Goal: Information Seeking & Learning: Learn about a topic

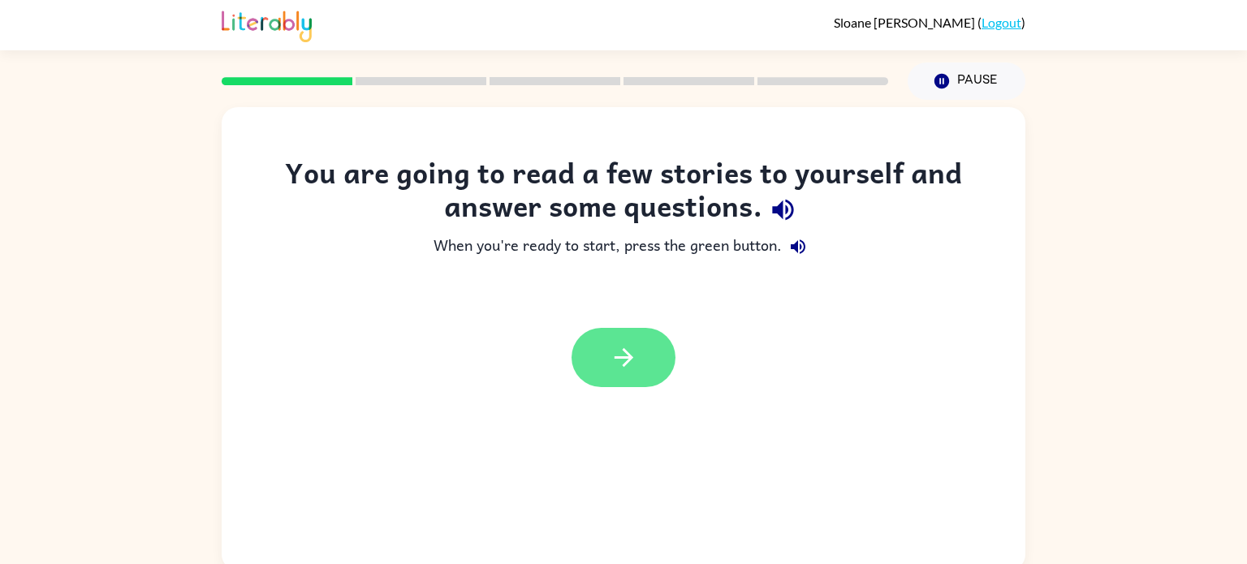
click at [651, 357] on button "button" at bounding box center [624, 357] width 104 height 59
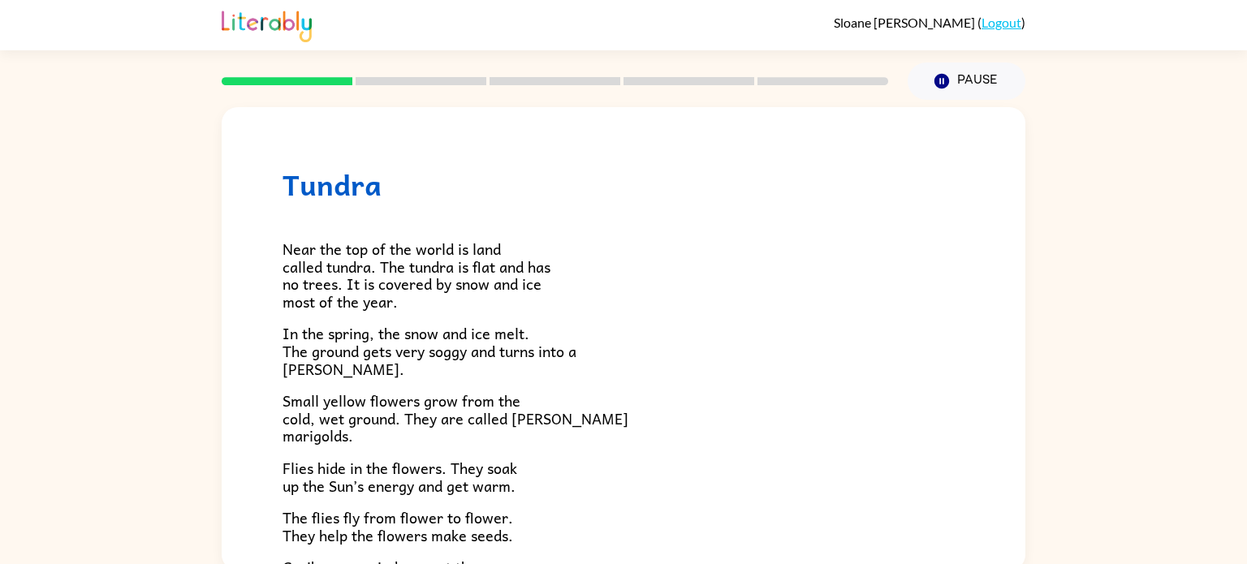
click at [551, 408] on span "Small yellow flowers grow from the cold, wet ground. They are called [PERSON_NA…" at bounding box center [456, 418] width 346 height 58
click at [628, 476] on p "Flies hide in the flowers. They soak up the Sun’s energy and get warm." at bounding box center [624, 477] width 682 height 35
click at [609, 543] on p "The flies fly from flower to flower. They help the flowers make seeds." at bounding box center [624, 526] width 682 height 35
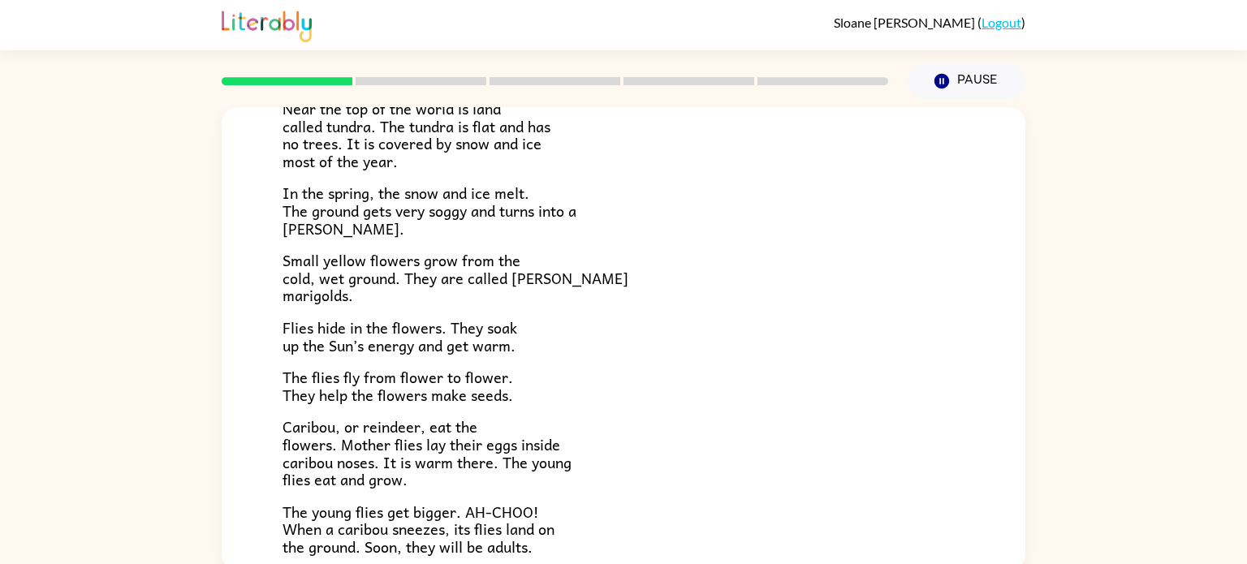
scroll to position [146, 0]
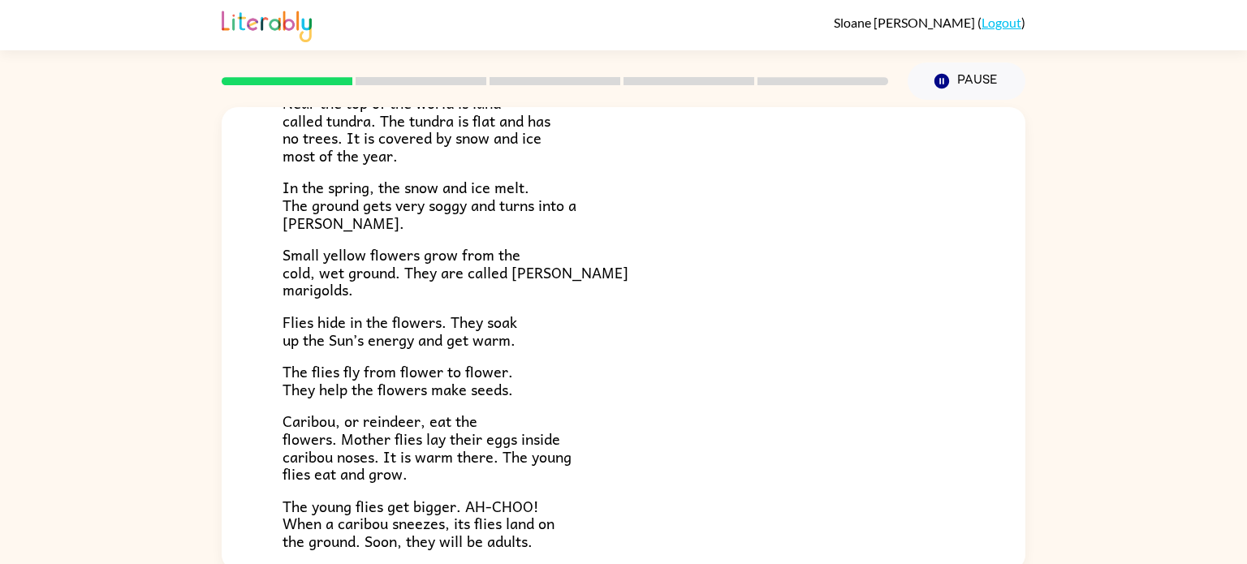
click at [865, 241] on div "Near the top of the world is land called tundra. The tundra is flat and has no …" at bounding box center [624, 327] width 682 height 545
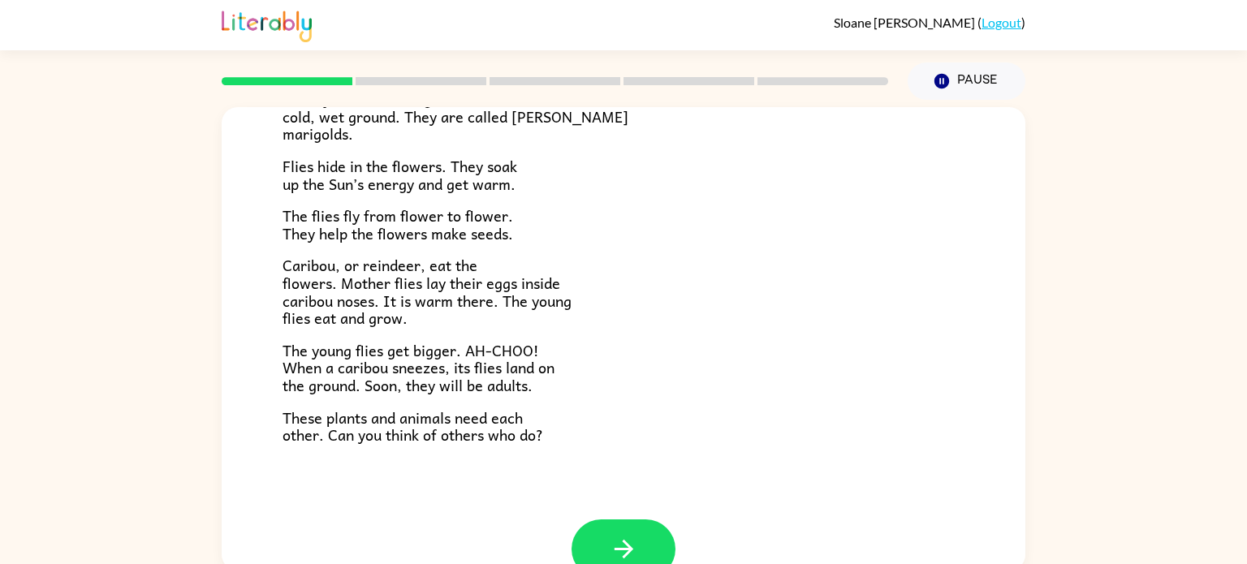
scroll to position [299, 0]
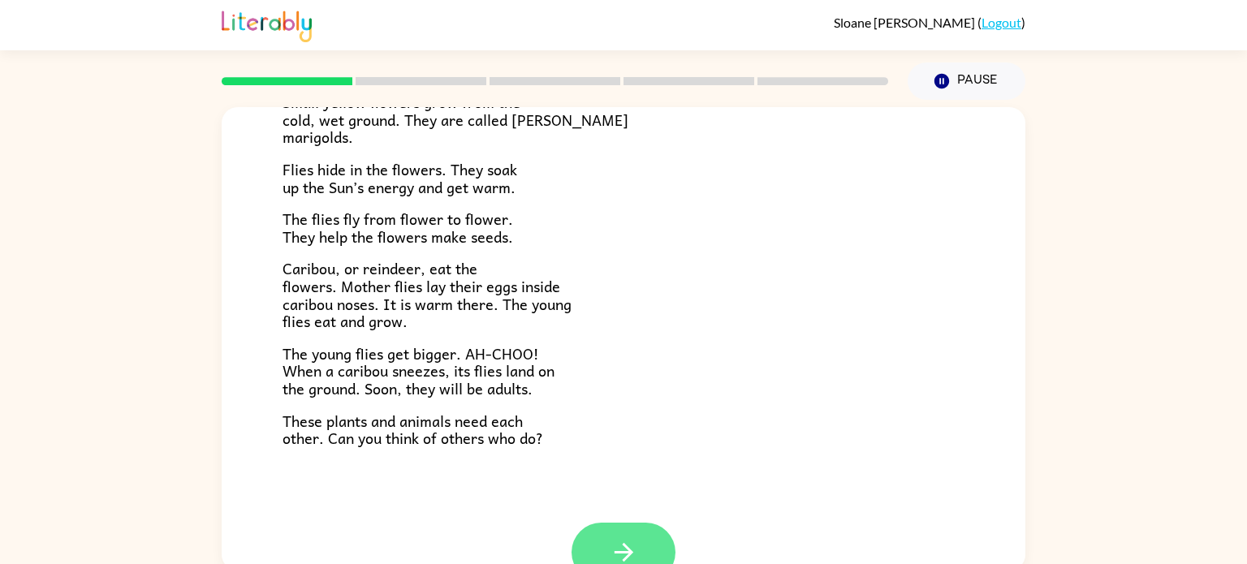
click at [625, 528] on button "button" at bounding box center [624, 552] width 104 height 59
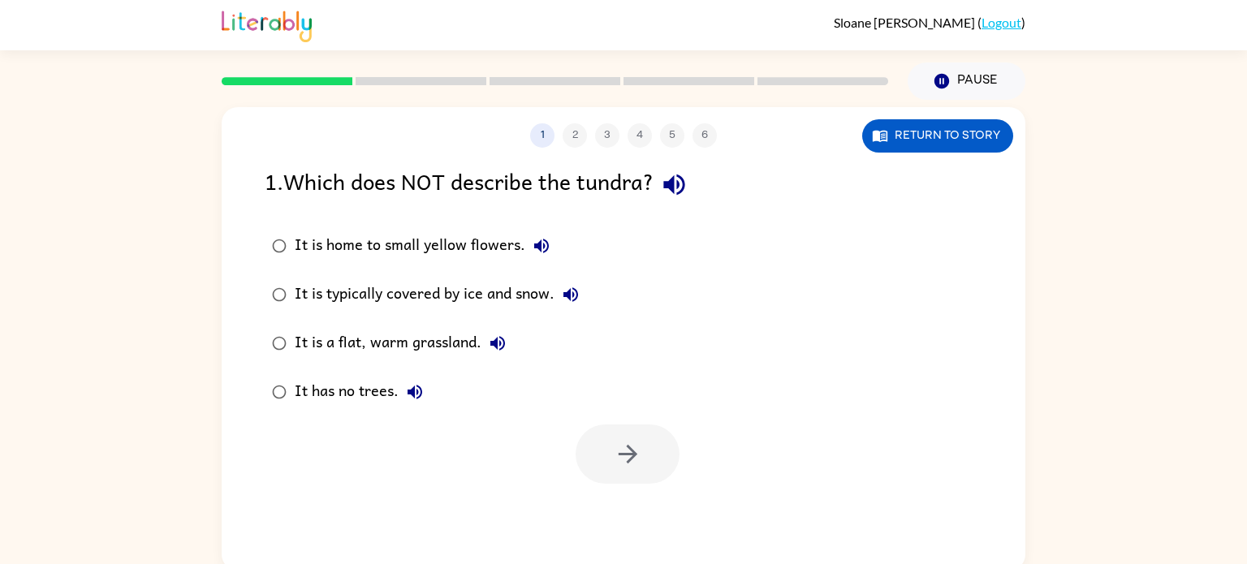
scroll to position [0, 0]
click at [650, 467] on button "button" at bounding box center [628, 454] width 104 height 59
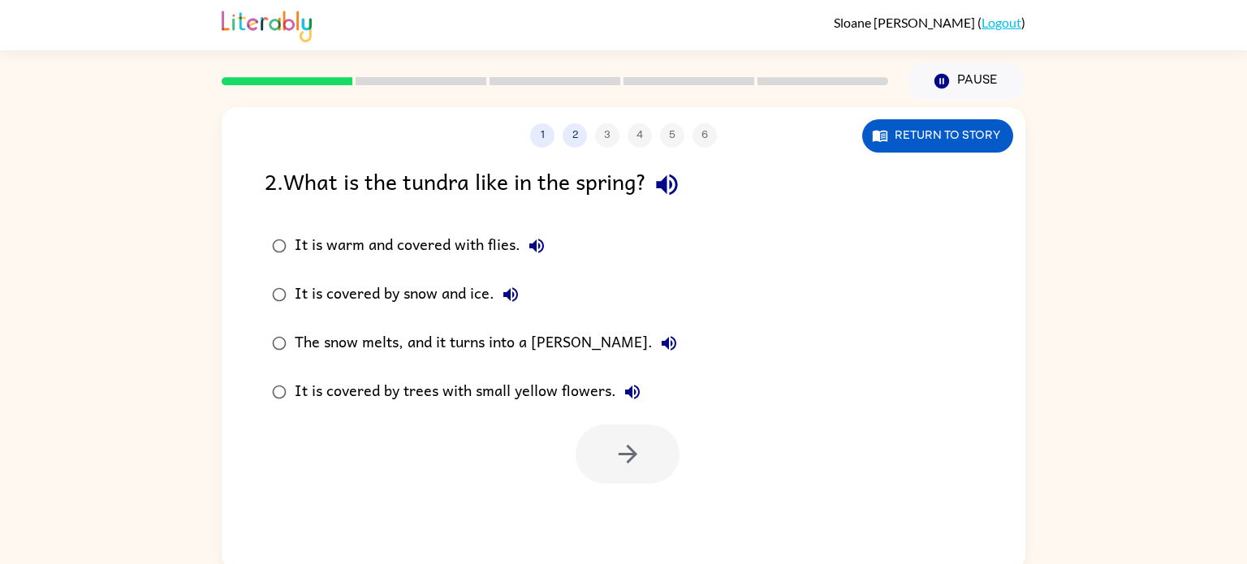
click at [655, 464] on div at bounding box center [628, 454] width 104 height 59
click at [646, 460] on button "button" at bounding box center [628, 454] width 104 height 59
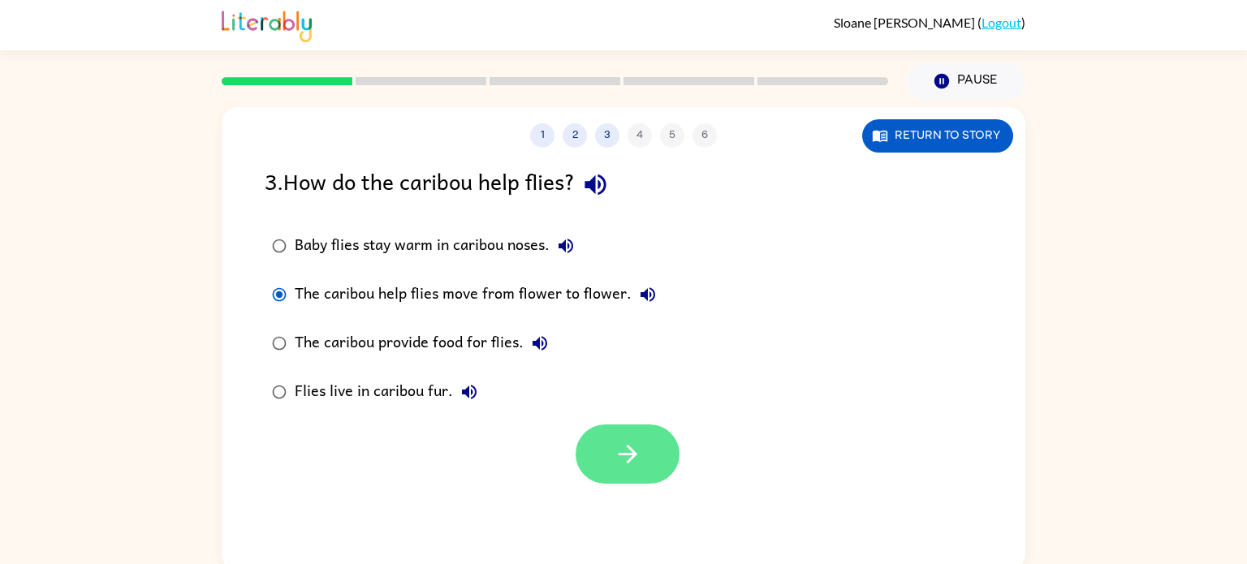
click at [625, 431] on button "button" at bounding box center [628, 454] width 104 height 59
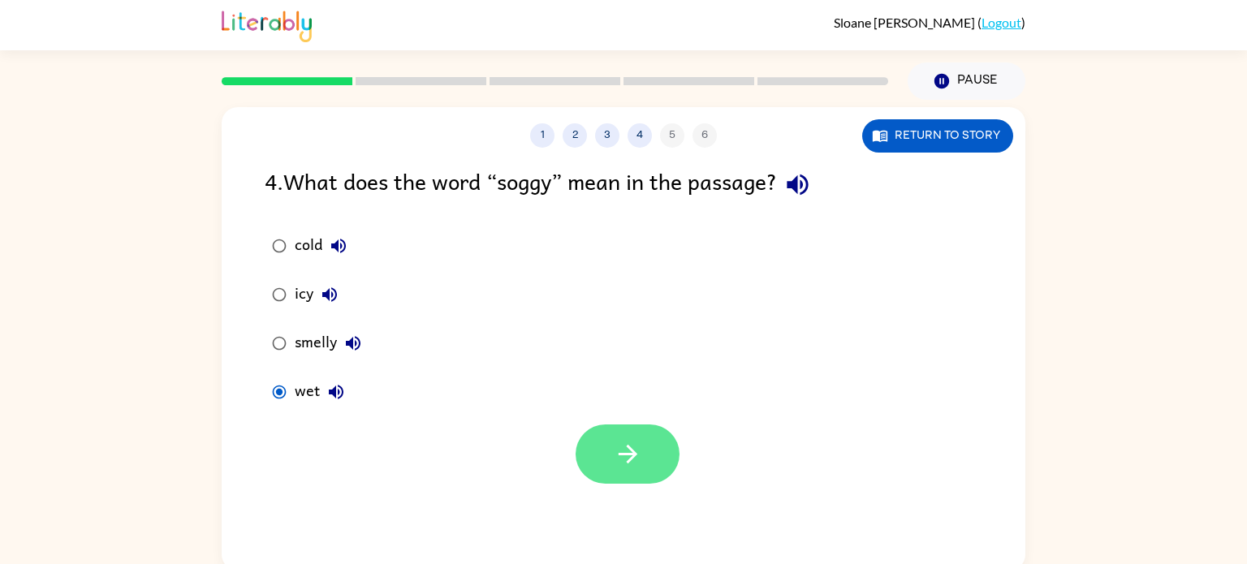
click at [606, 458] on button "button" at bounding box center [628, 454] width 104 height 59
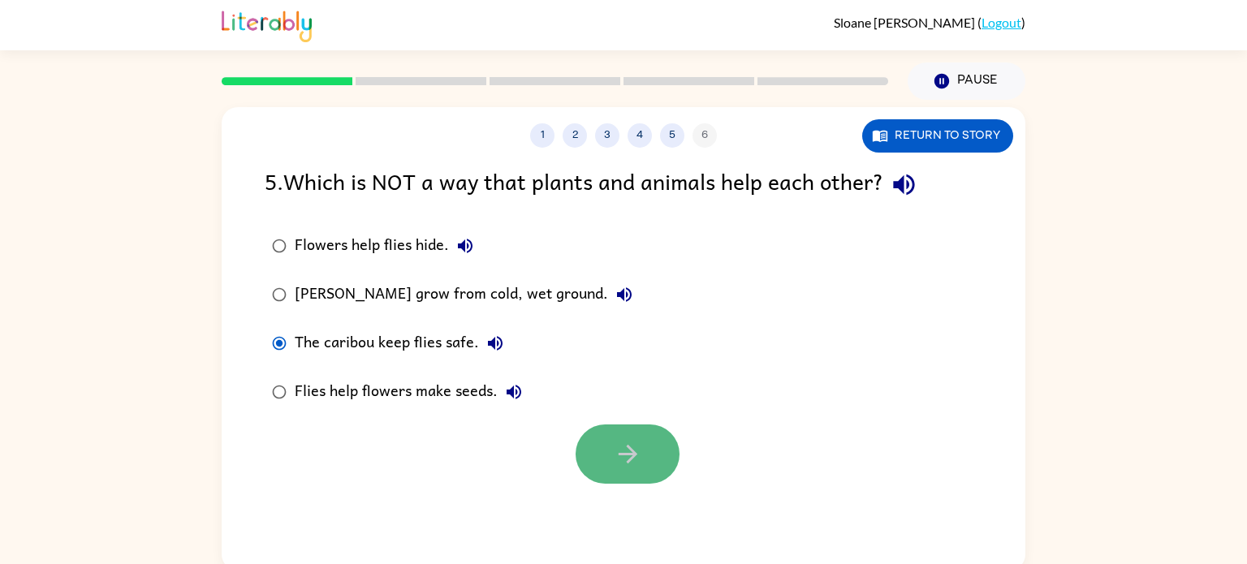
click at [611, 460] on button "button" at bounding box center [628, 454] width 104 height 59
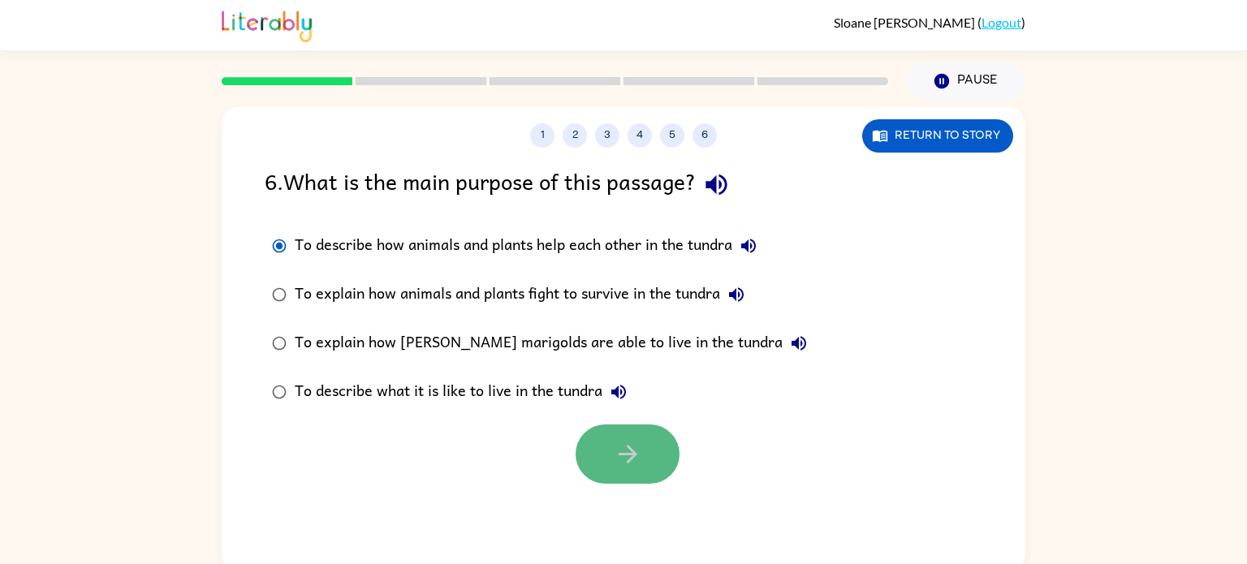
click at [623, 427] on button "button" at bounding box center [628, 454] width 104 height 59
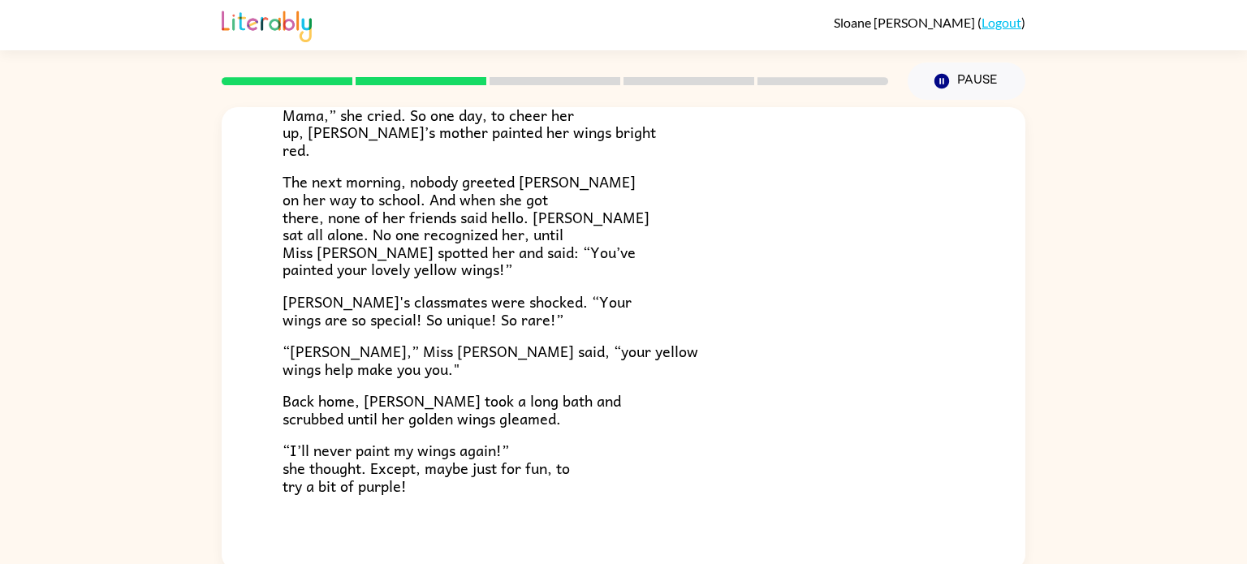
scroll to position [370, 0]
click at [610, 254] on p "The next morning, nobody greeted Lily on her way to school. And when she got th…" at bounding box center [624, 227] width 682 height 106
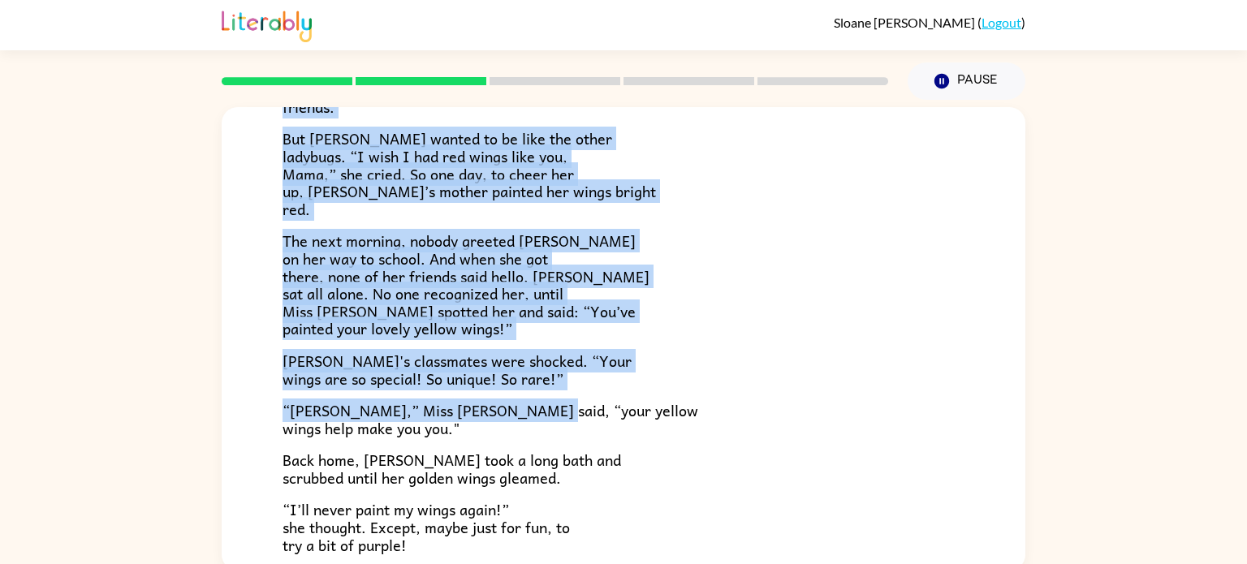
drag, startPoint x: 644, startPoint y: 360, endPoint x: 713, endPoint y: 106, distance: 262.6
click at [713, 106] on div "Sloane Wyatt ( Logout ) Pause Pause Lily Ladybug Lily the ladybug was a special…" at bounding box center [623, 285] width 1247 height 571
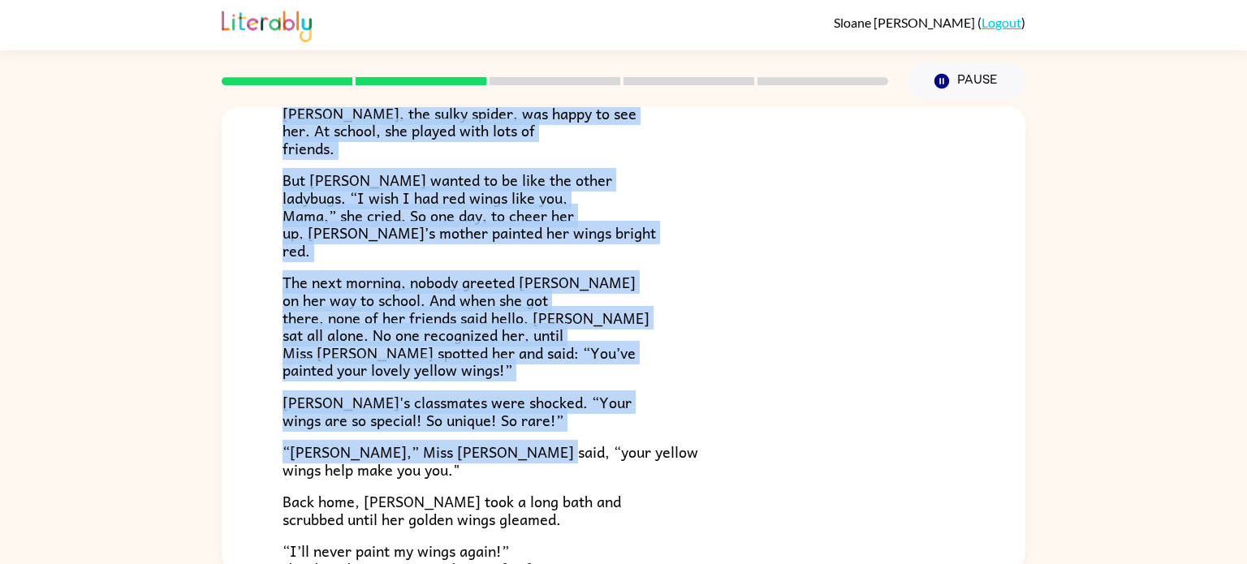
click at [620, 451] on p "“Lily,” Miss Mary said, “your yellow wings help make you you."" at bounding box center [624, 460] width 682 height 35
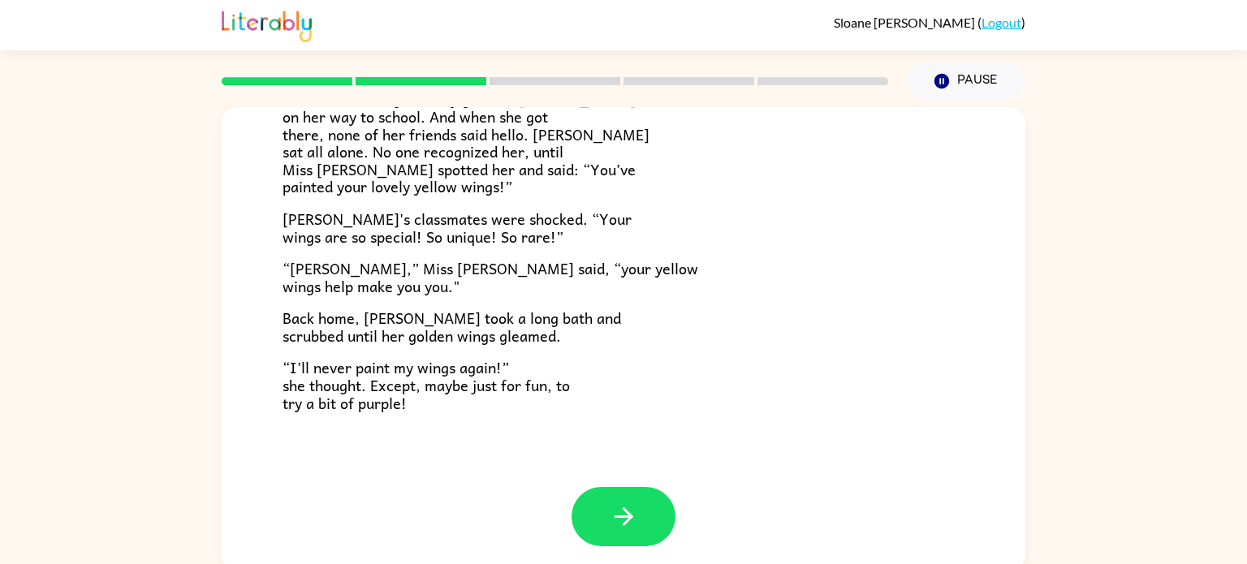
scroll to position [6, 0]
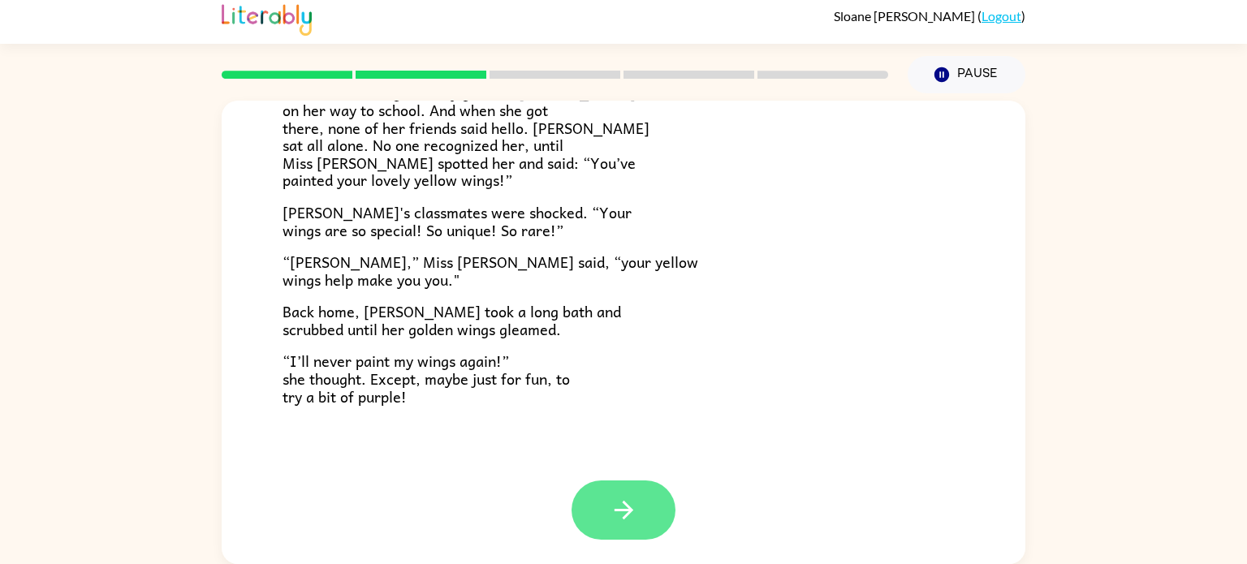
click at [641, 495] on button "button" at bounding box center [624, 510] width 104 height 59
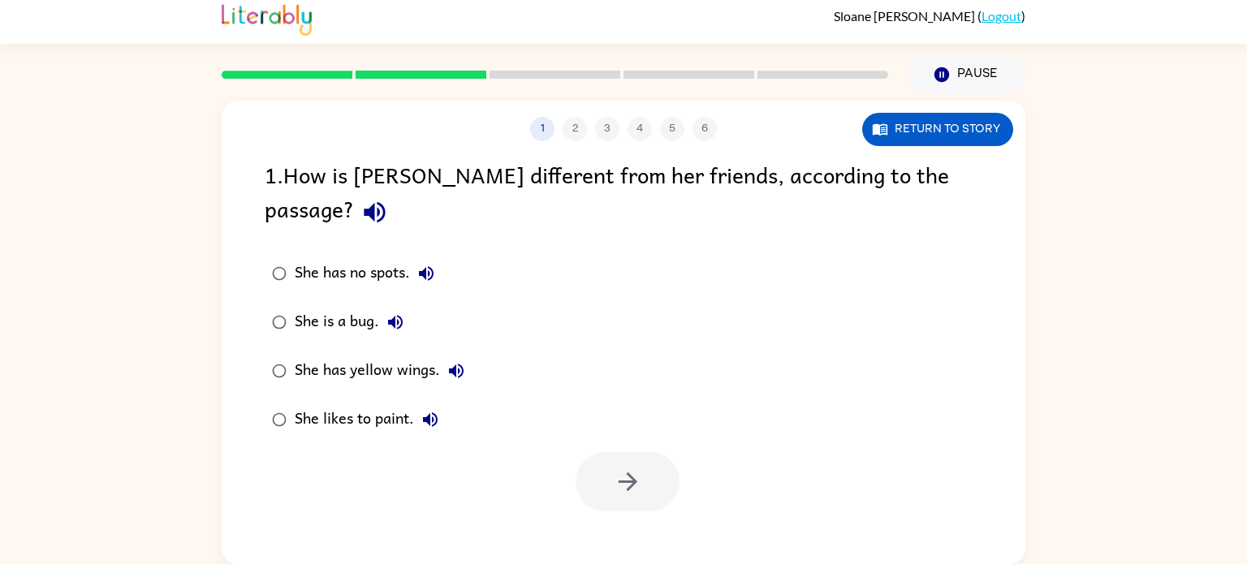
scroll to position [0, 0]
click at [608, 463] on button "button" at bounding box center [628, 481] width 104 height 59
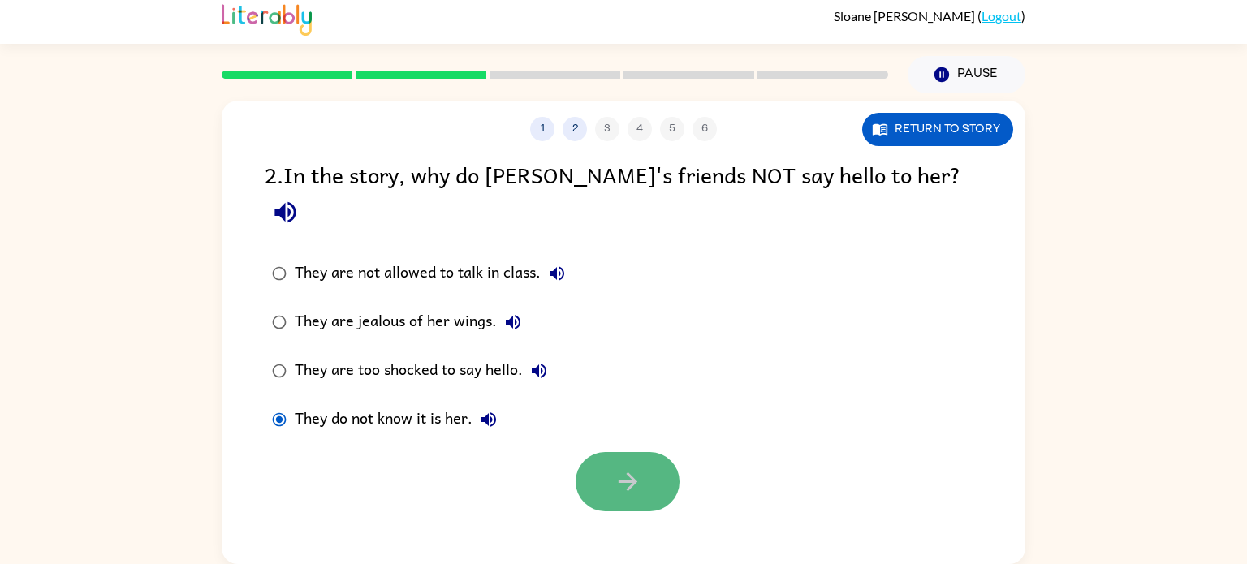
click at [619, 464] on button "button" at bounding box center [628, 481] width 104 height 59
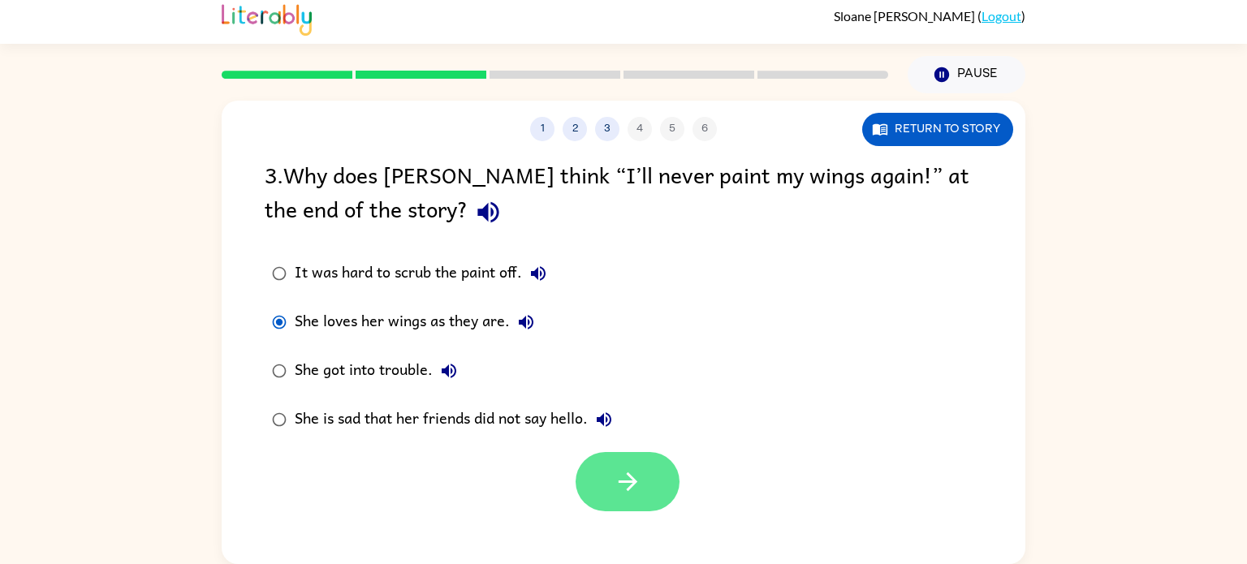
click at [633, 470] on icon "button" at bounding box center [628, 482] width 28 height 28
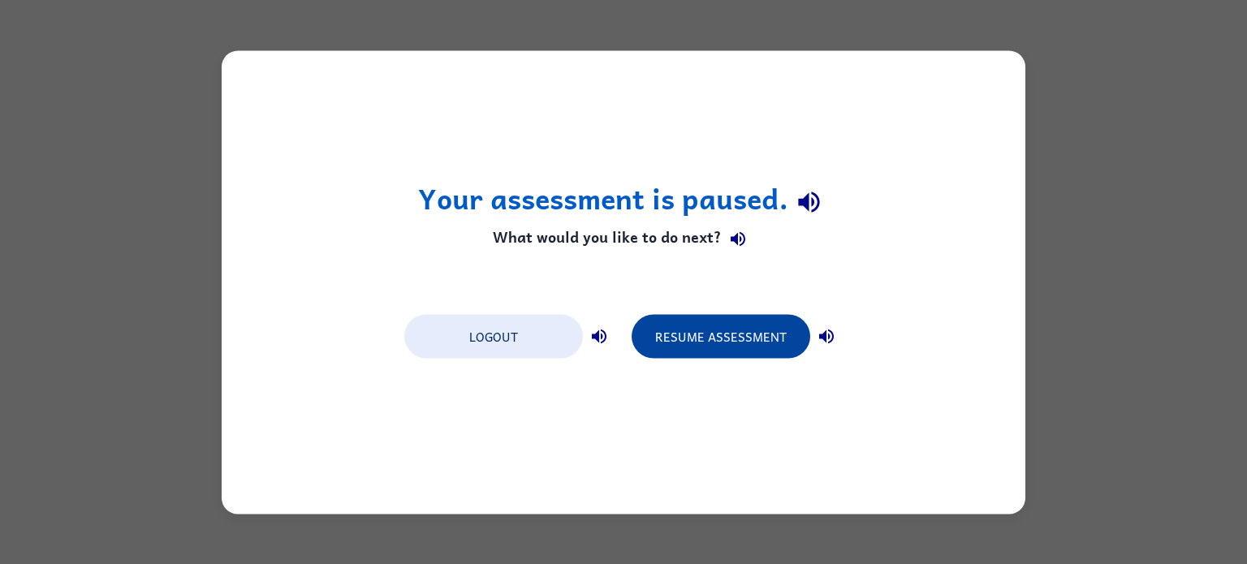
click at [709, 337] on button "Resume Assessment" at bounding box center [721, 336] width 179 height 44
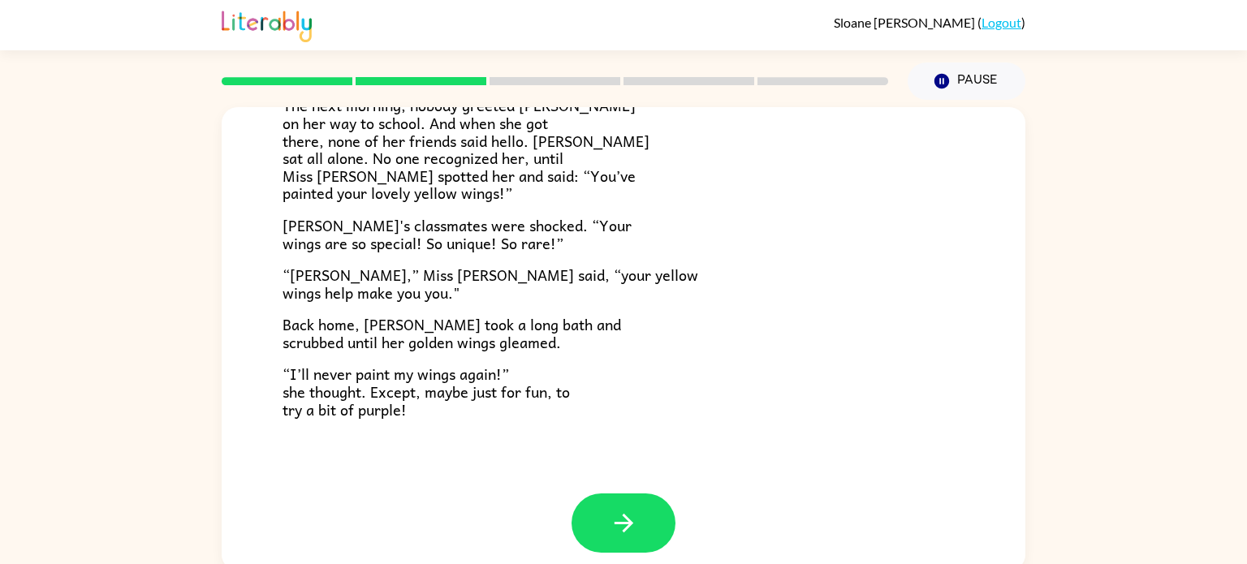
scroll to position [454, 0]
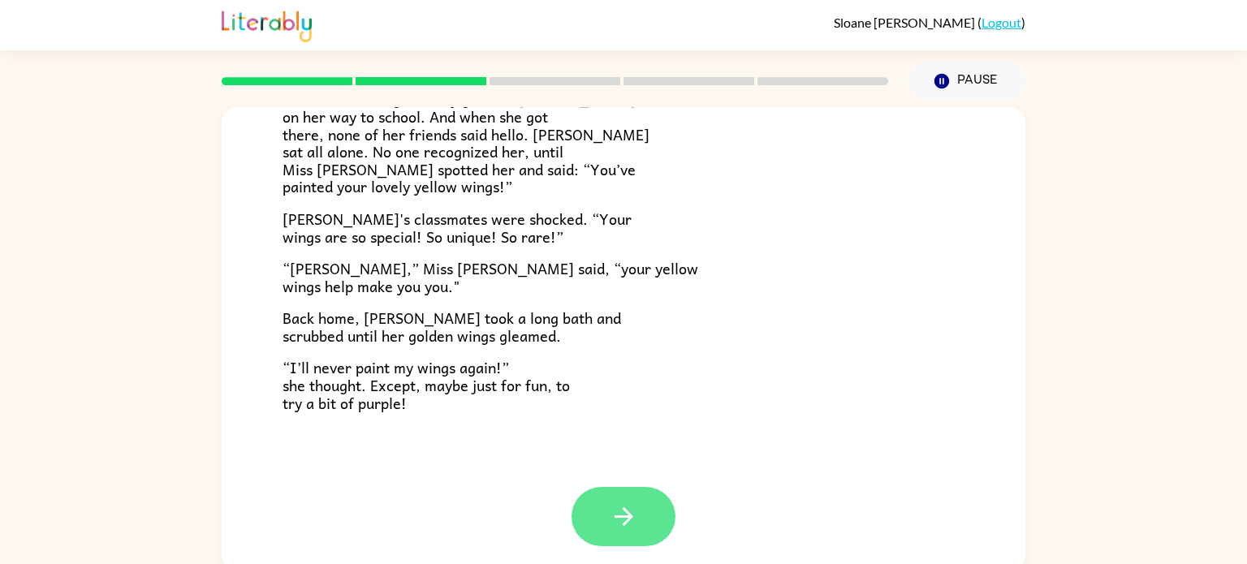
click at [585, 522] on button "button" at bounding box center [624, 516] width 104 height 59
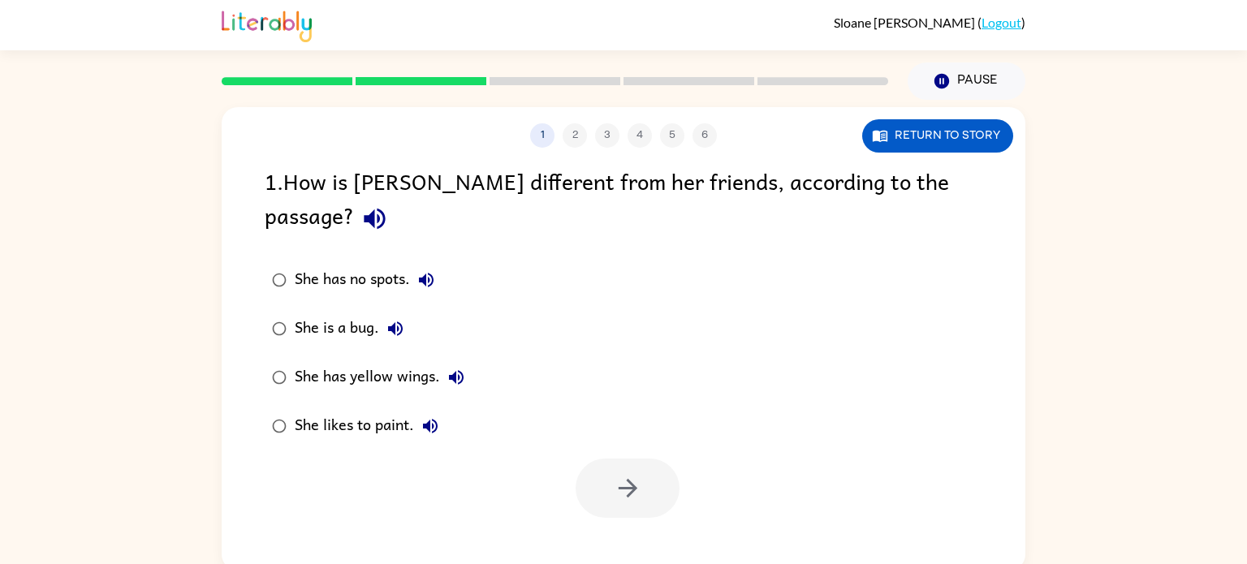
scroll to position [0, 0]
click at [585, 522] on div "1 2 3 4 5 6 Return to story 1 . How is Lily different from her friends, accordi…" at bounding box center [624, 339] width 804 height 464
click at [658, 469] on button "button" at bounding box center [628, 488] width 104 height 59
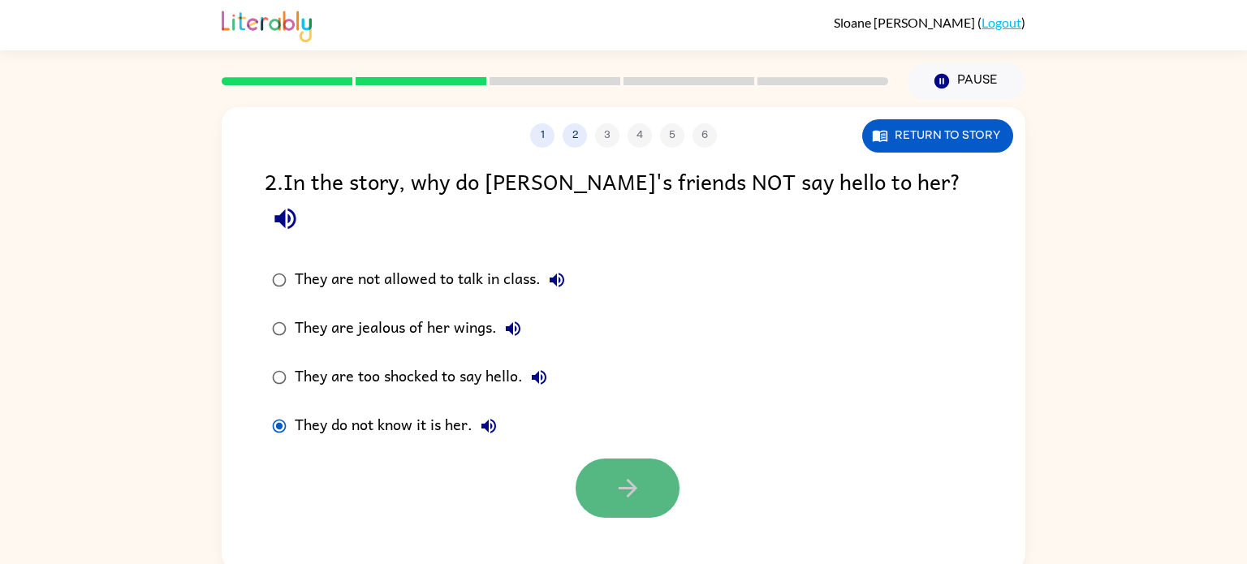
click at [598, 459] on button "button" at bounding box center [628, 488] width 104 height 59
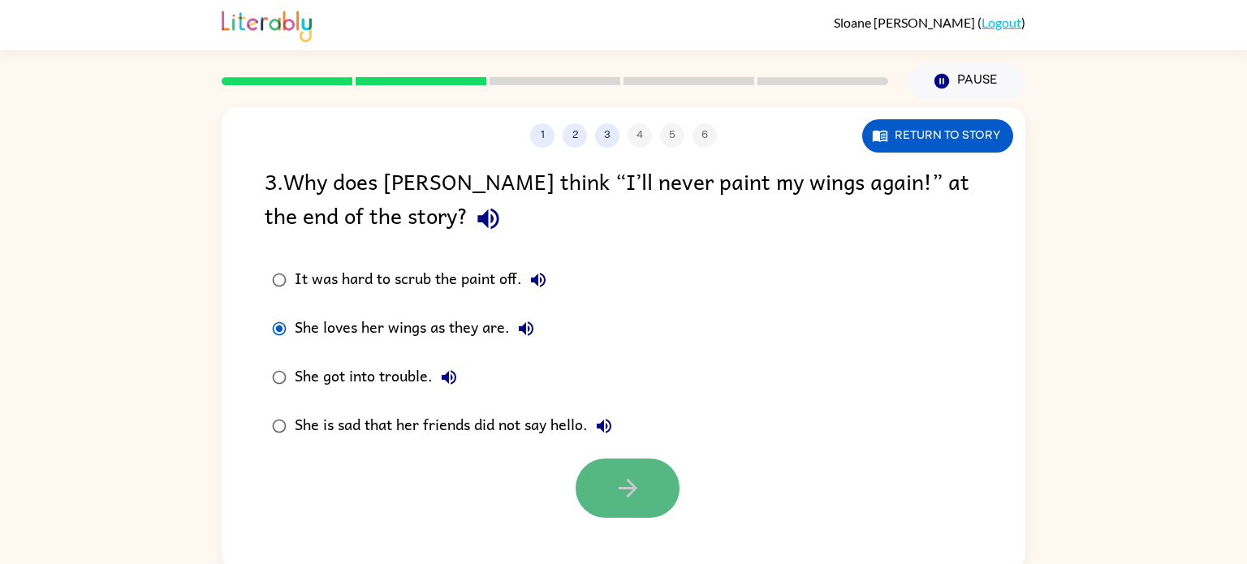
click at [632, 498] on icon "button" at bounding box center [628, 488] width 28 height 28
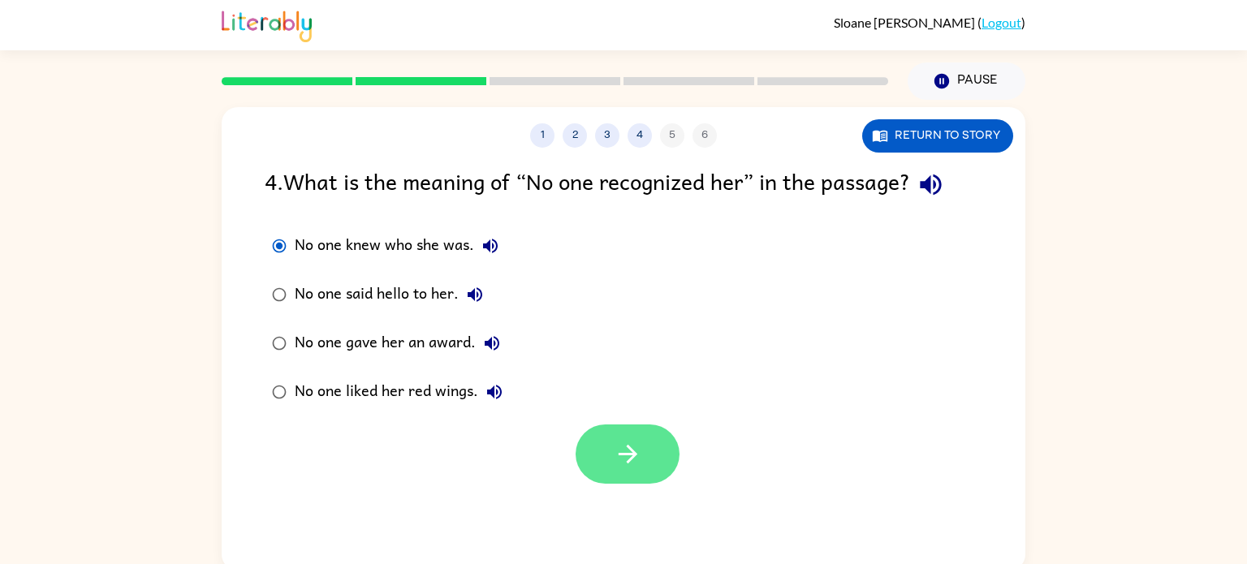
click at [637, 447] on icon "button" at bounding box center [628, 454] width 28 height 28
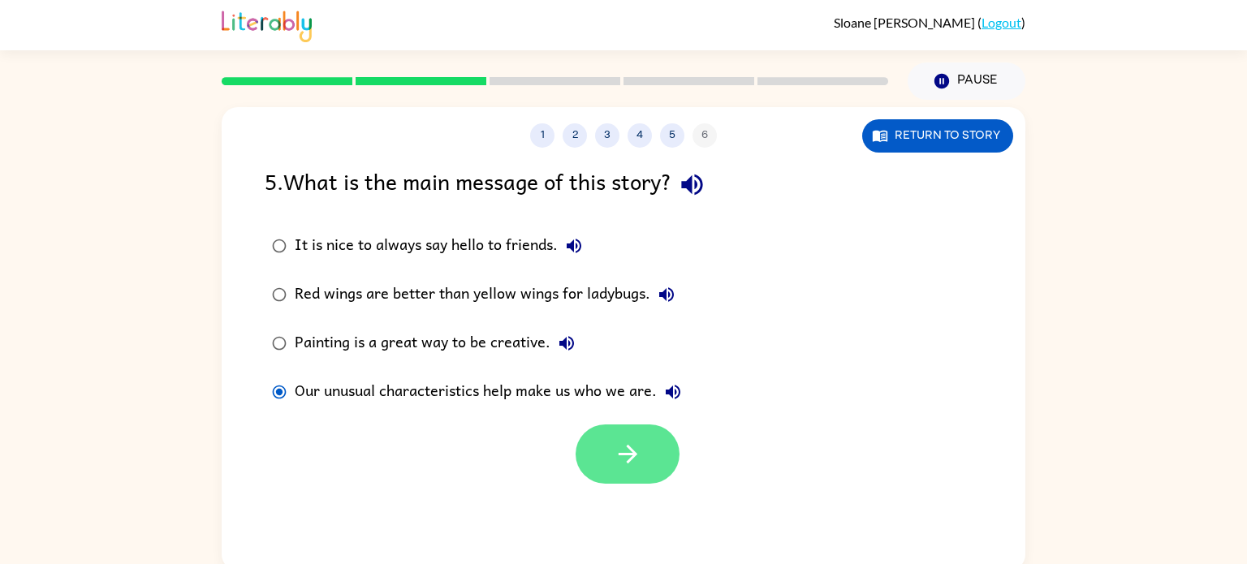
click at [608, 433] on button "button" at bounding box center [628, 454] width 104 height 59
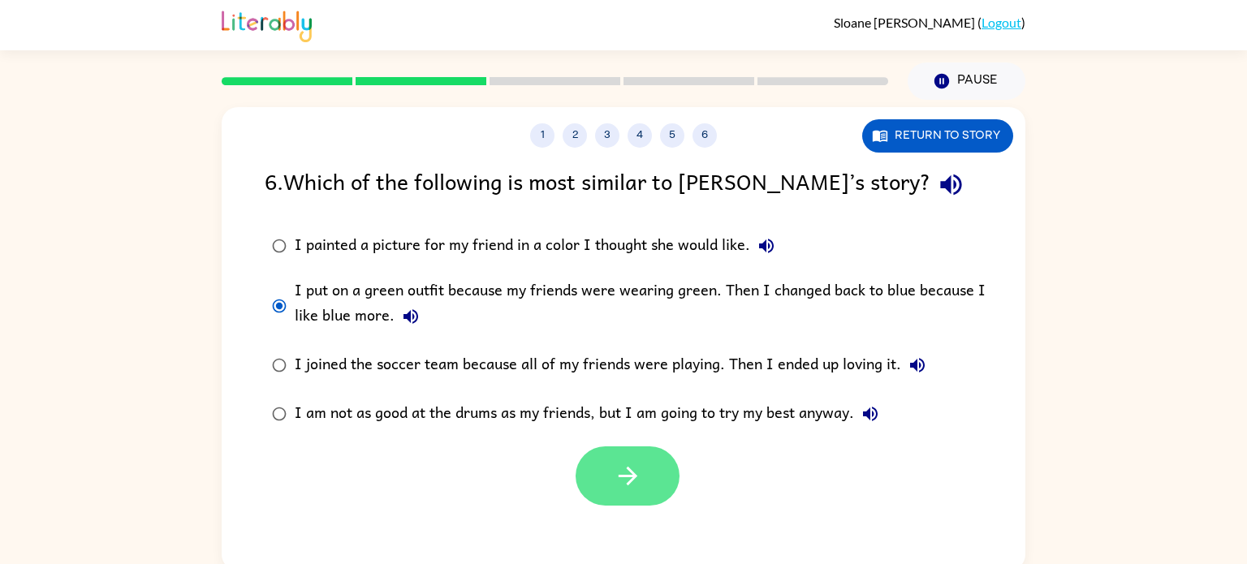
click at [636, 490] on icon "button" at bounding box center [628, 476] width 28 height 28
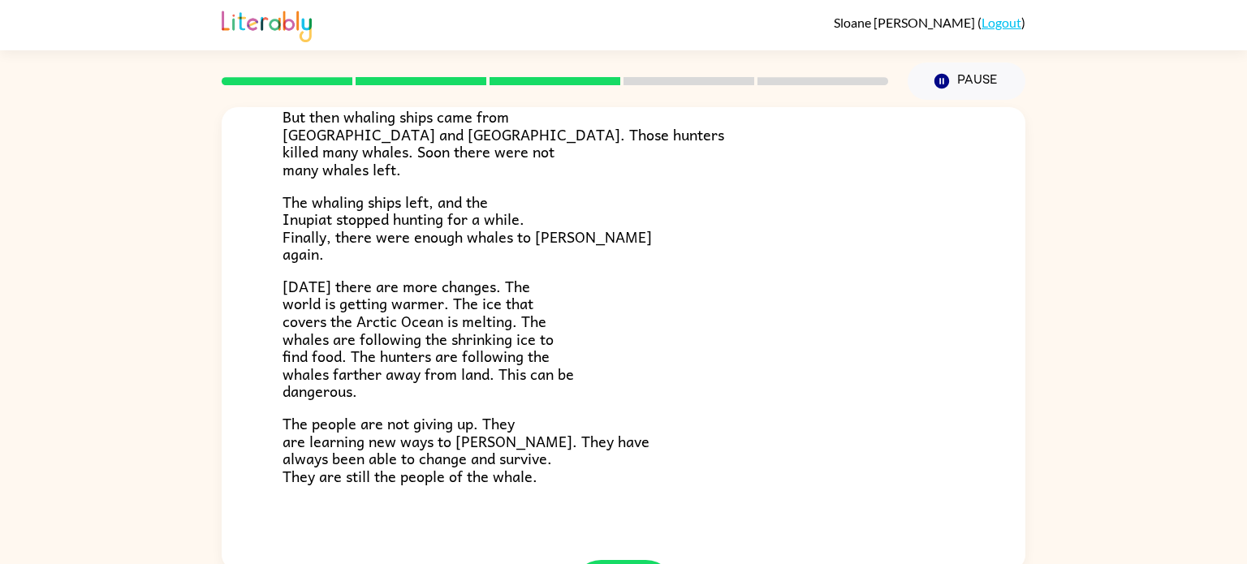
scroll to position [547, 0]
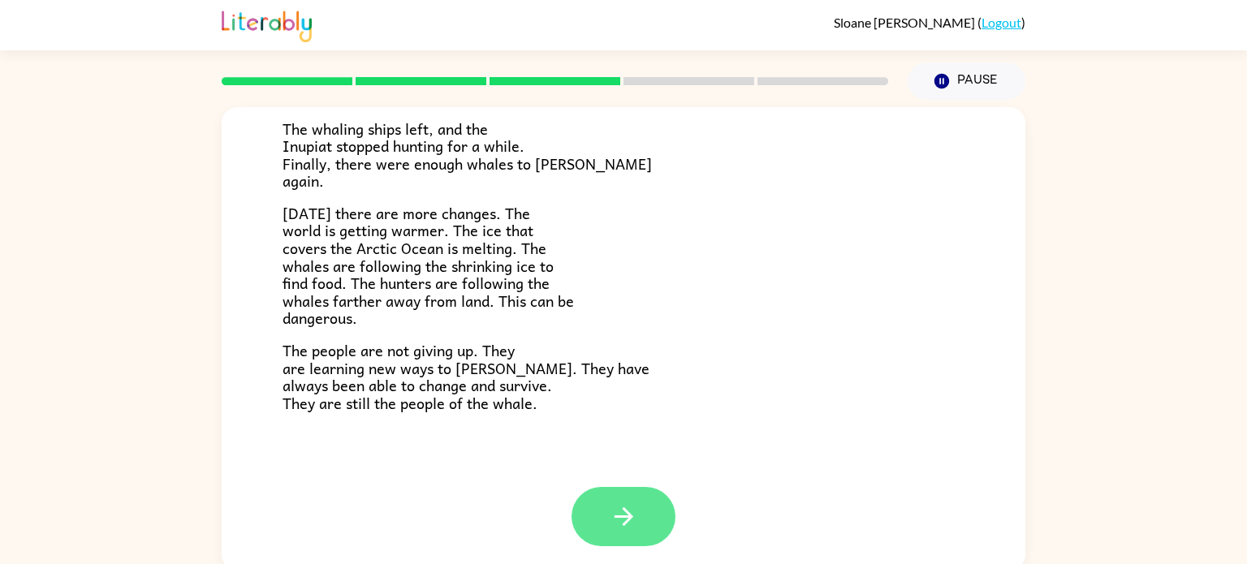
click at [636, 520] on icon "button" at bounding box center [624, 517] width 28 height 28
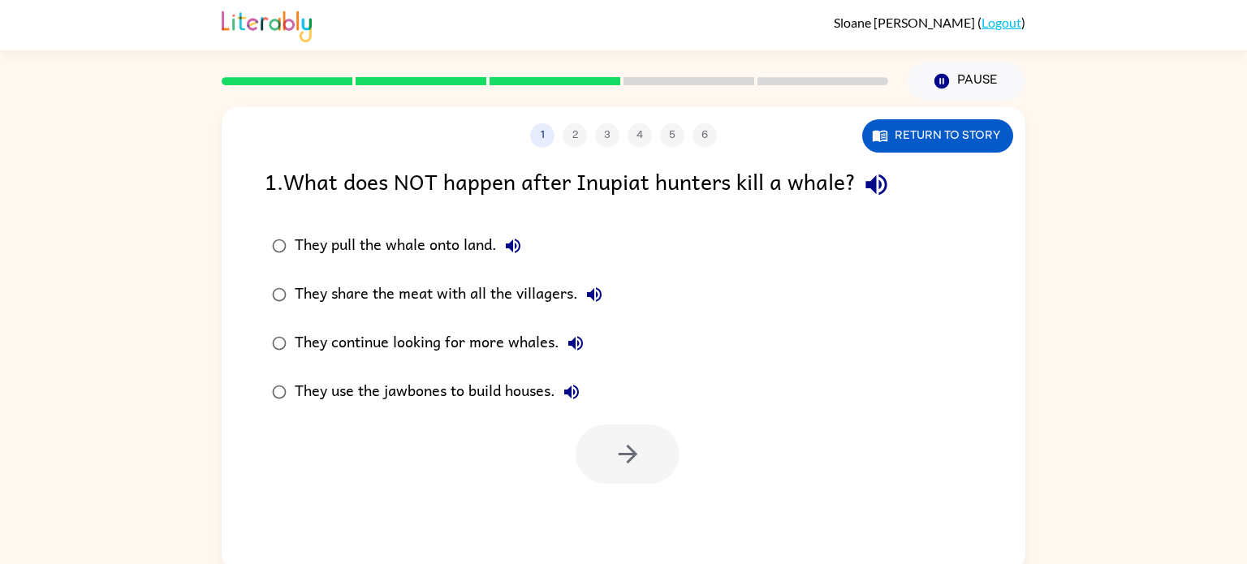
scroll to position [0, 0]
click at [619, 448] on icon "button" at bounding box center [628, 454] width 28 height 28
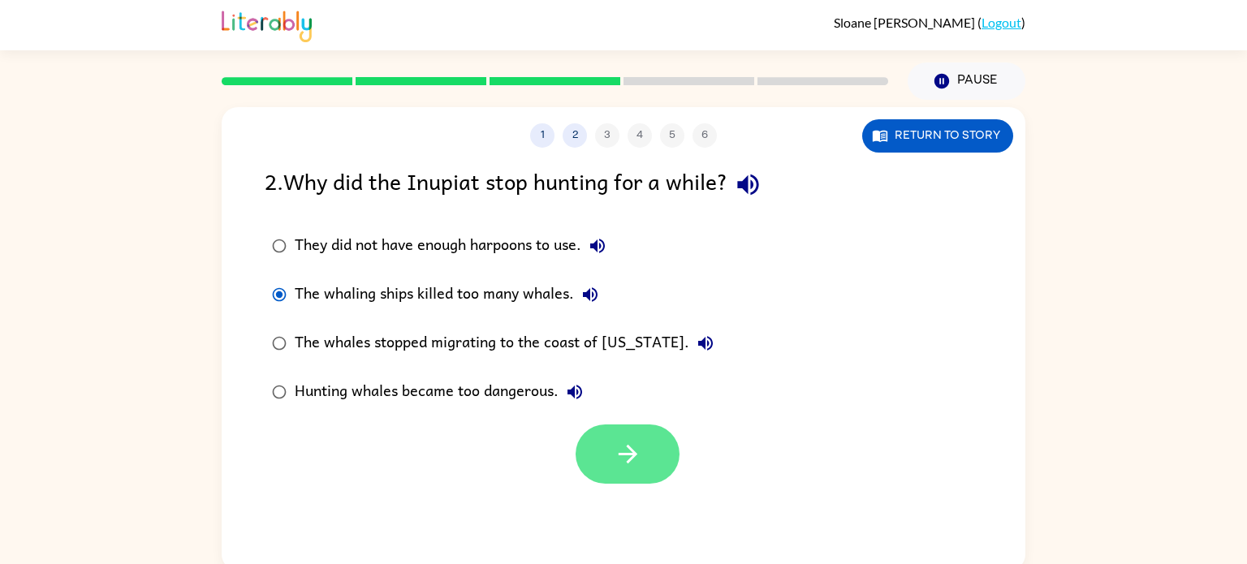
click at [635, 462] on icon "button" at bounding box center [628, 454] width 28 height 28
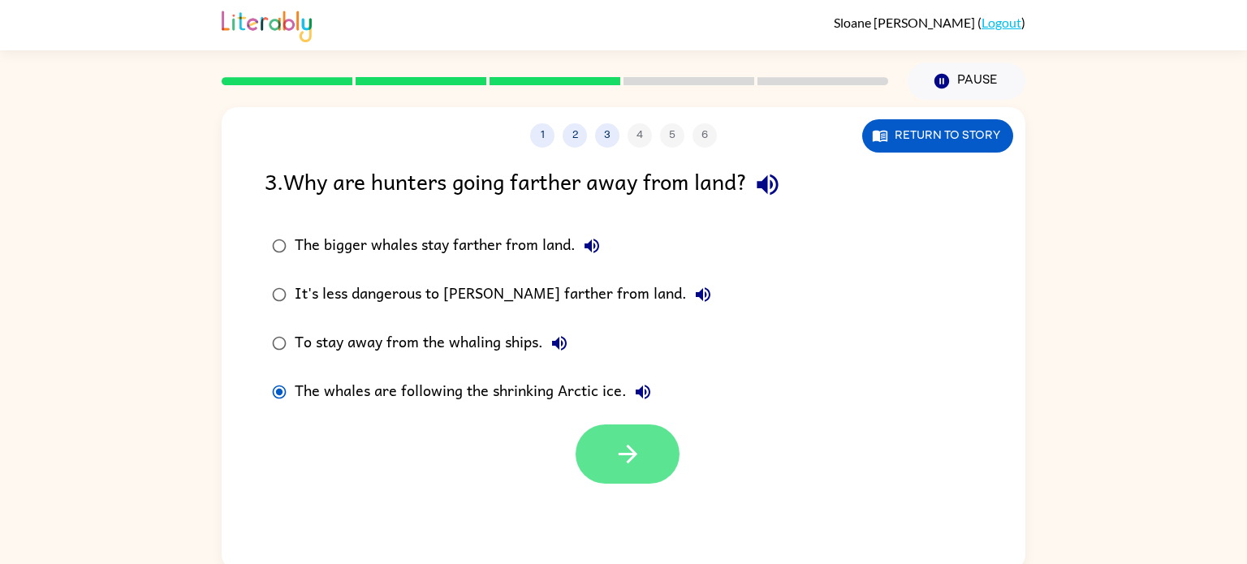
click at [628, 473] on button "button" at bounding box center [628, 454] width 104 height 59
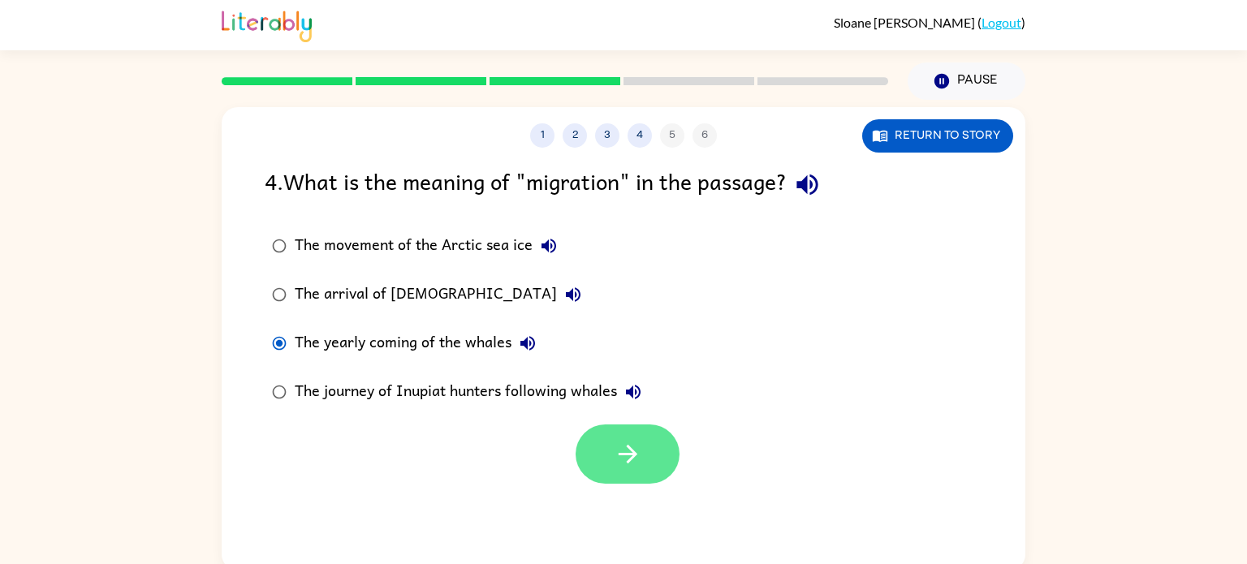
click at [594, 465] on button "button" at bounding box center [628, 454] width 104 height 59
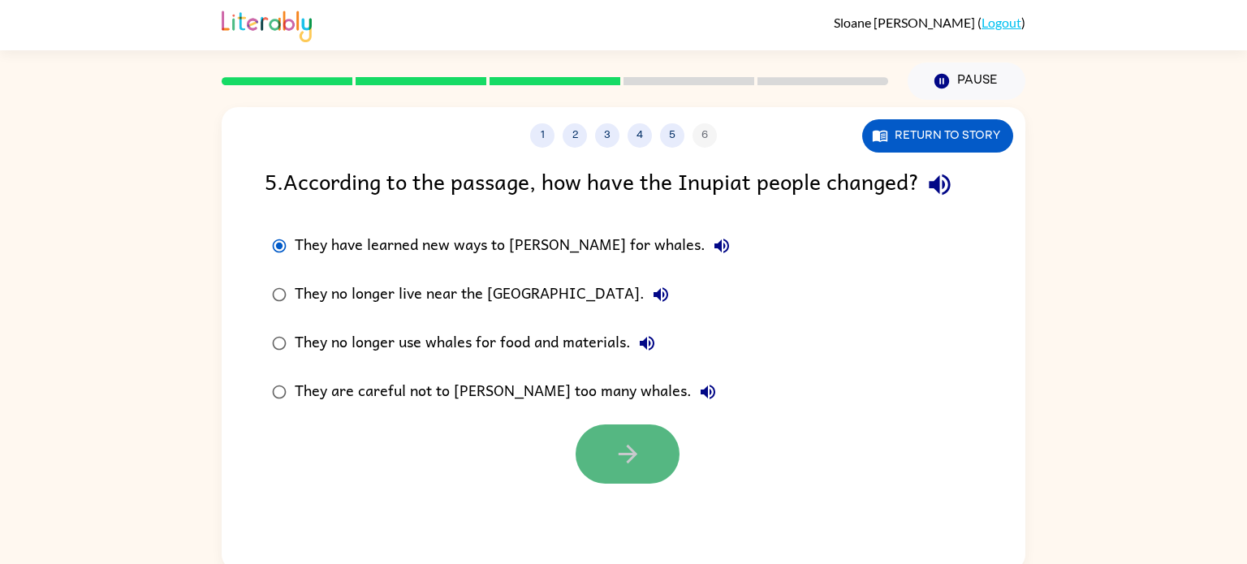
click at [614, 457] on icon "button" at bounding box center [628, 454] width 28 height 28
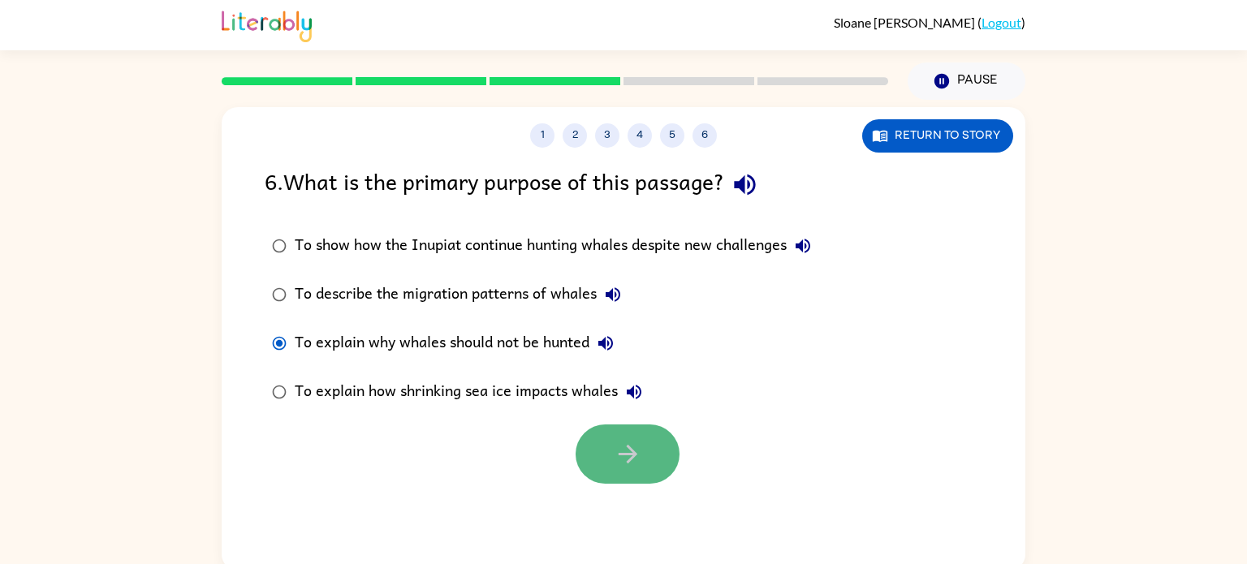
click at [629, 467] on icon "button" at bounding box center [628, 454] width 28 height 28
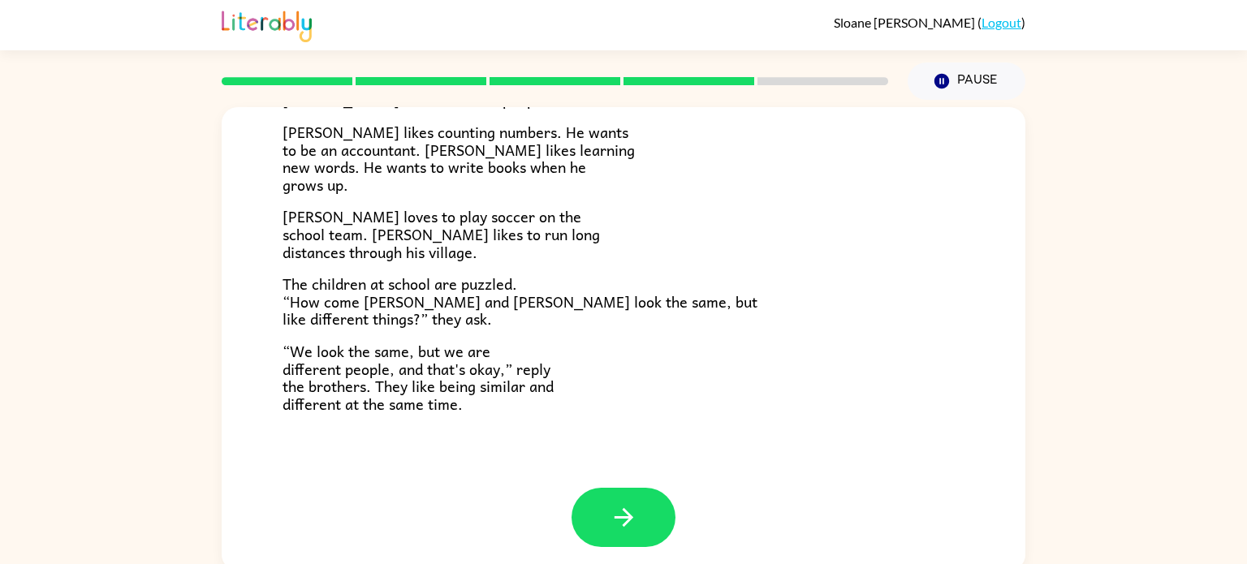
scroll to position [351, 0]
click at [628, 492] on button "button" at bounding box center [624, 517] width 104 height 59
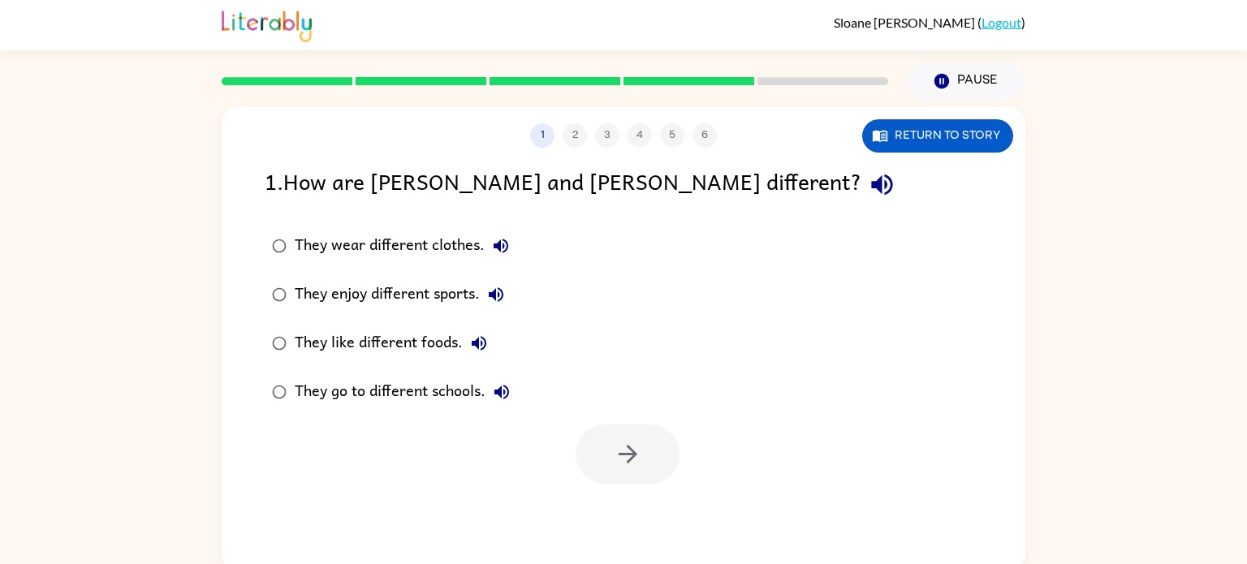
scroll to position [0, 0]
click at [633, 428] on button "button" at bounding box center [628, 454] width 104 height 59
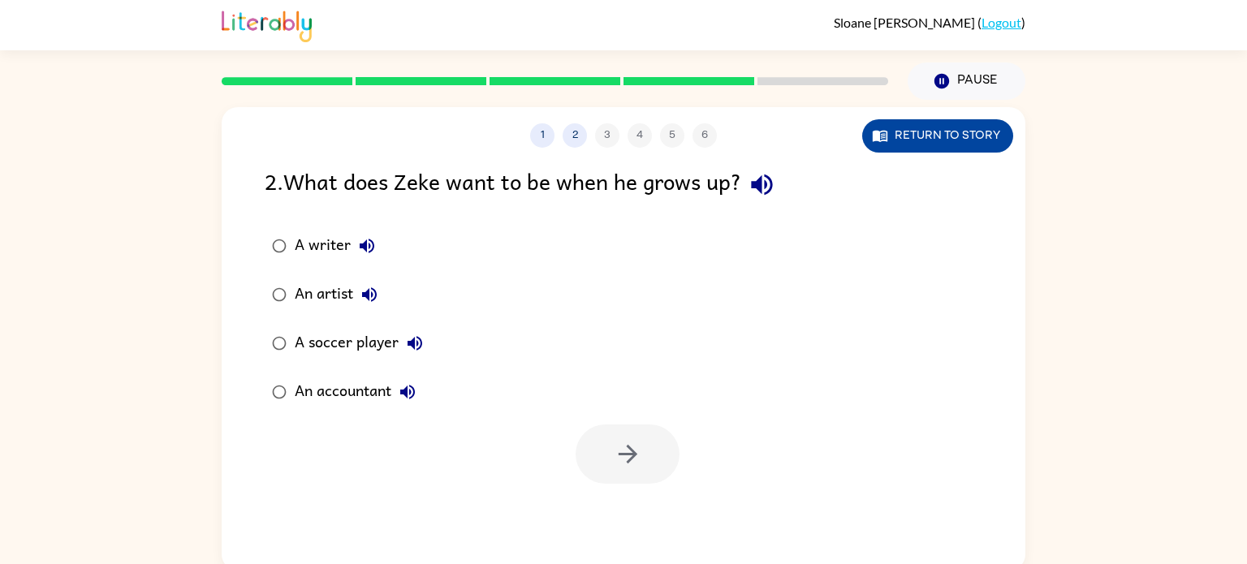
click at [971, 147] on button "Return to story" at bounding box center [937, 135] width 151 height 33
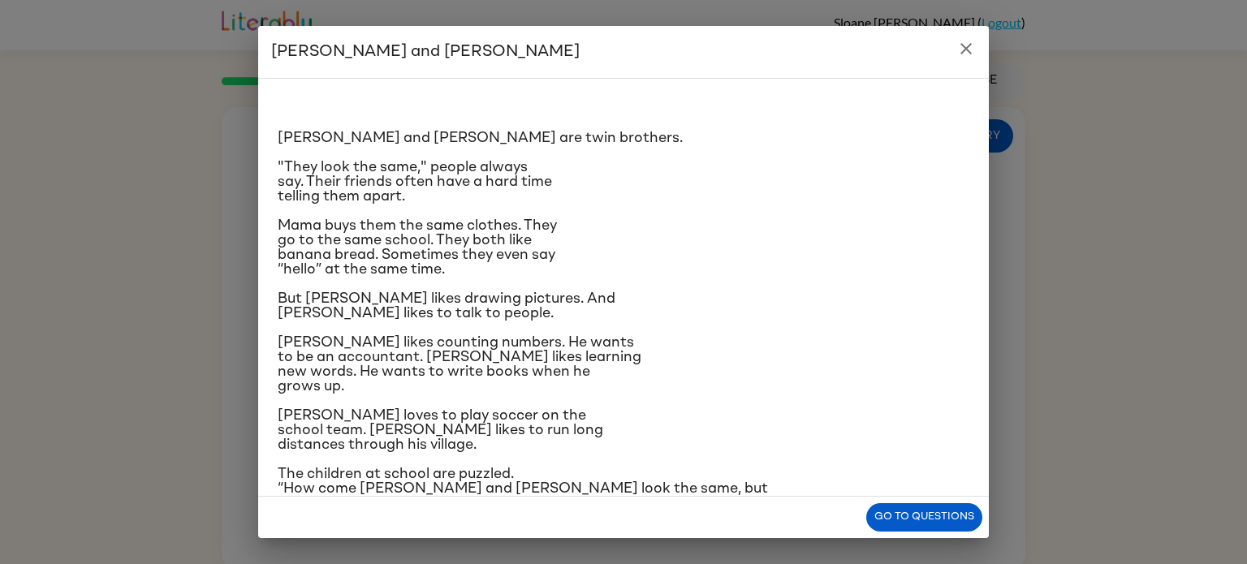
click at [615, 287] on div "Zane and Zeke are twin brothers. "They look the same," people always say. Their…" at bounding box center [624, 338] width 692 height 492
click at [911, 514] on button "Go to questions" at bounding box center [924, 517] width 116 height 28
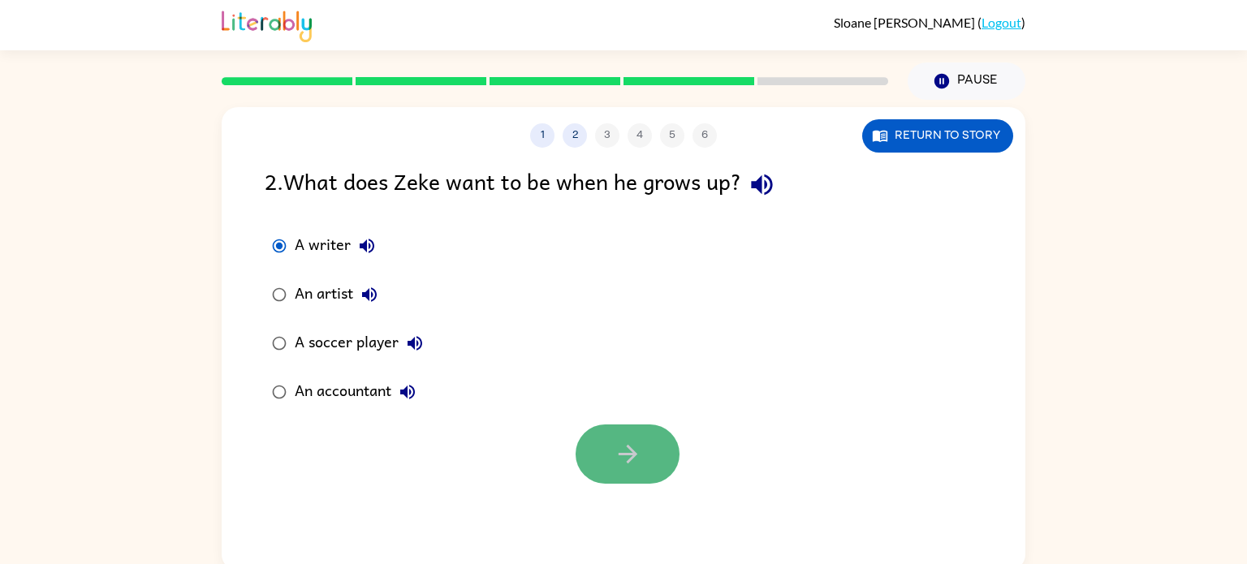
click at [616, 463] on icon "button" at bounding box center [628, 454] width 28 height 28
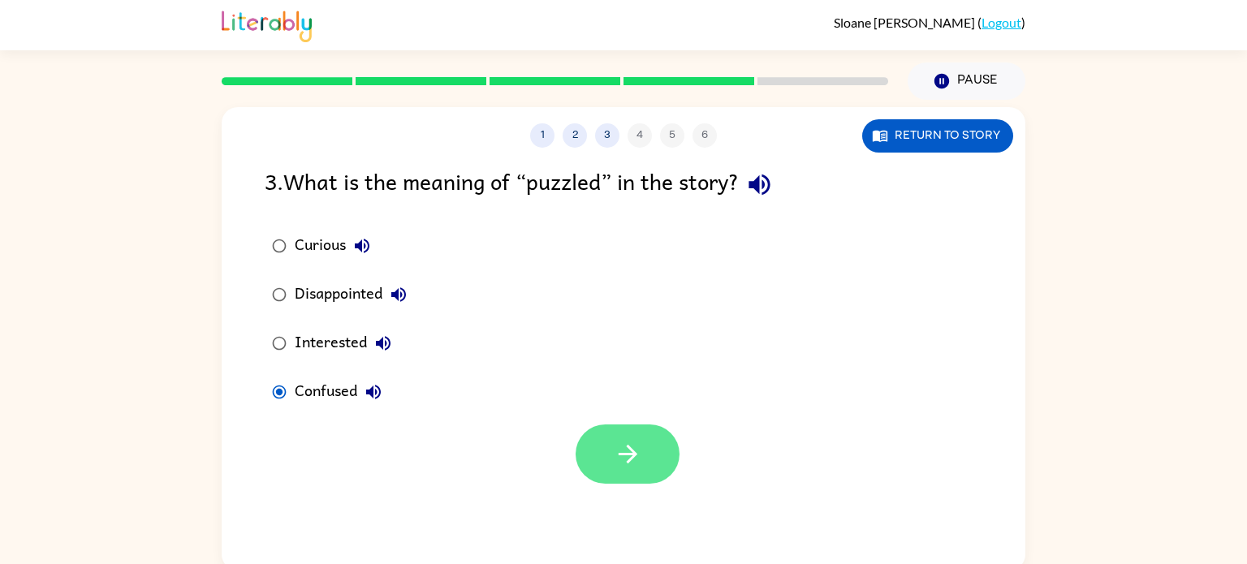
click at [633, 444] on icon "button" at bounding box center [628, 454] width 28 height 28
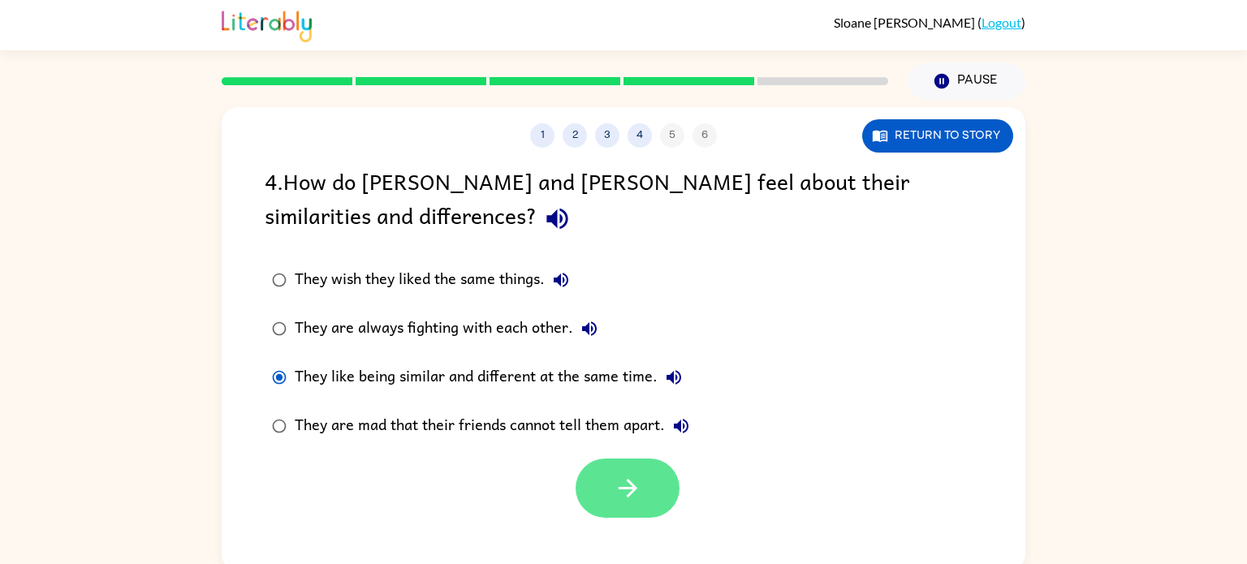
click at [654, 503] on button "button" at bounding box center [628, 488] width 104 height 59
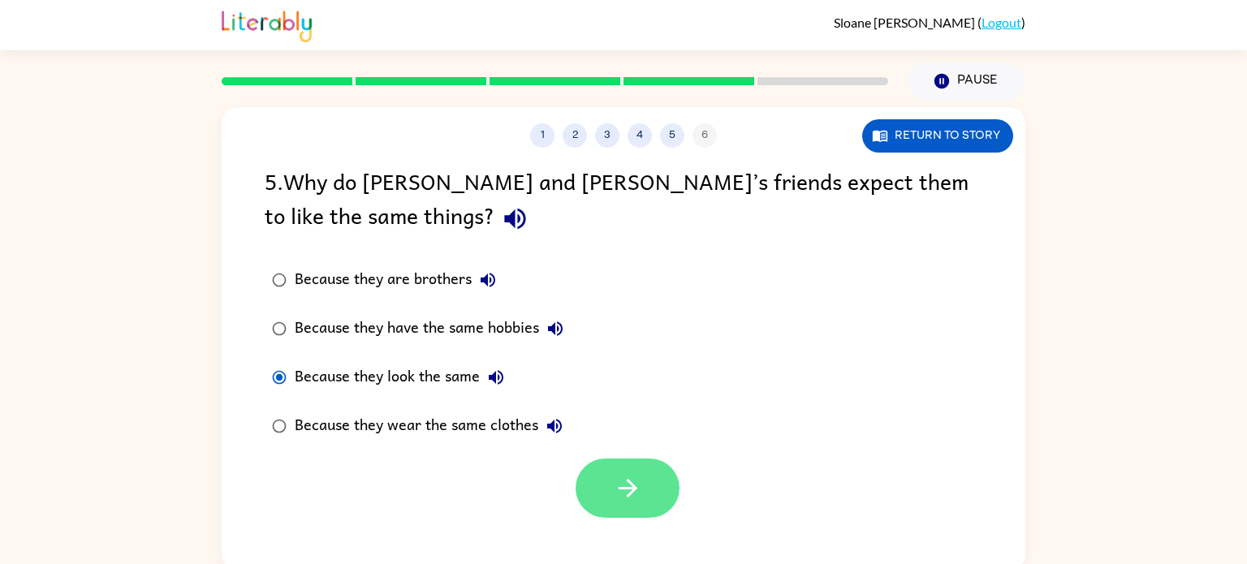
click at [642, 489] on button "button" at bounding box center [628, 488] width 104 height 59
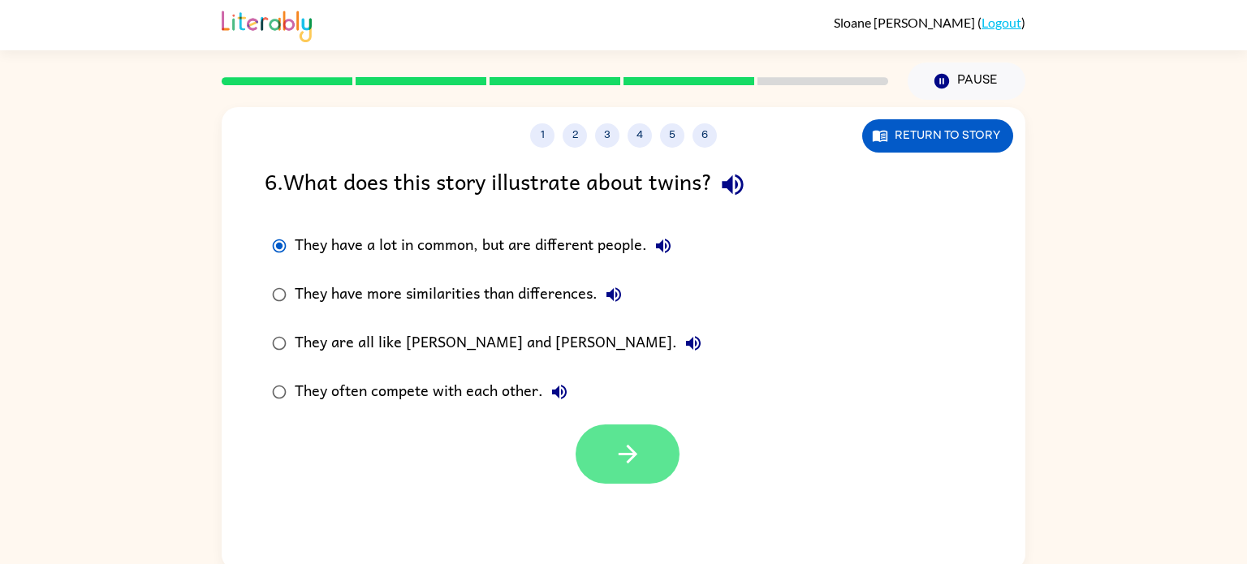
click at [654, 454] on button "button" at bounding box center [628, 454] width 104 height 59
